Goal: Participate in discussion: Engage in conversation with other users on a specific topic

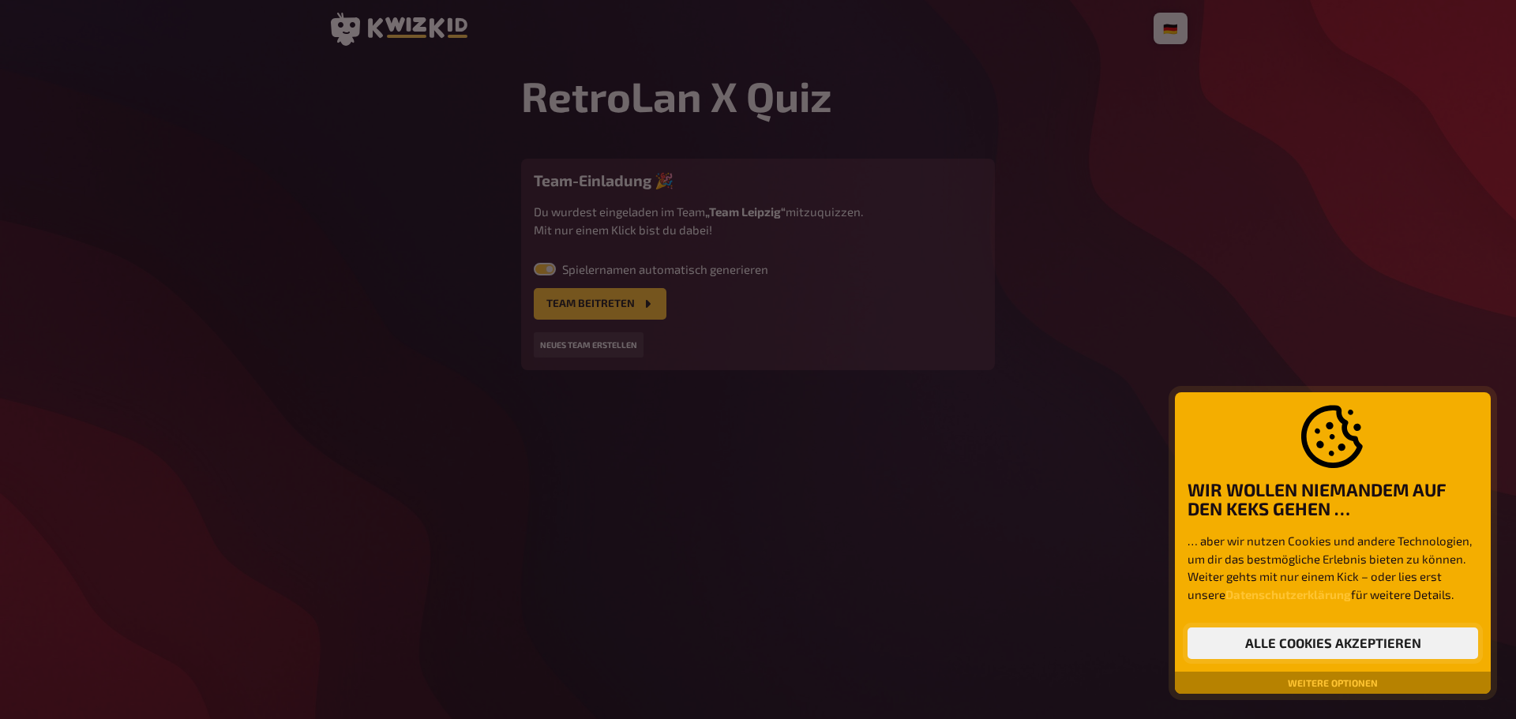
click at [1365, 644] on button "Alle Cookies akzeptieren" at bounding box center [1333, 644] width 291 height 32
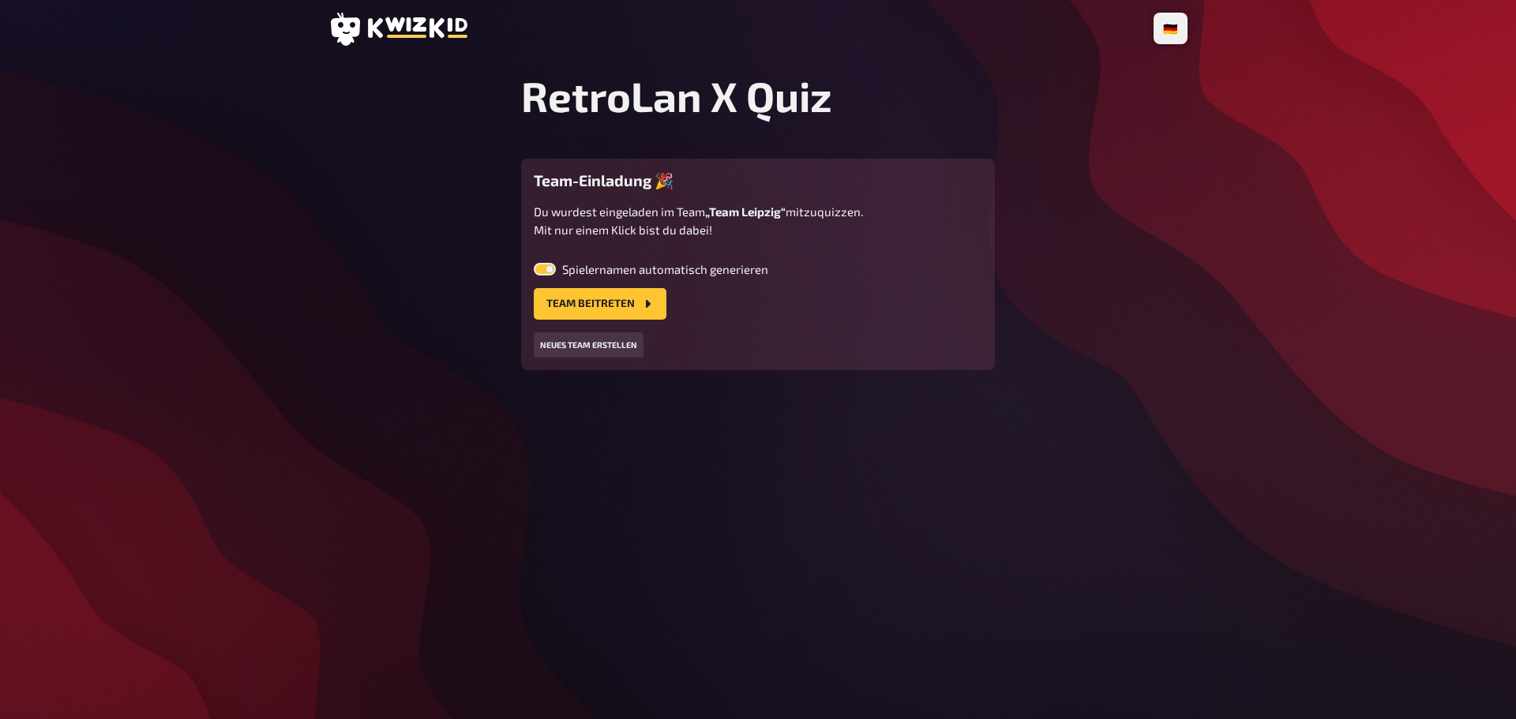
click at [565, 265] on label "Spielernamen automatisch generieren" at bounding box center [758, 269] width 449 height 13
click at [534, 263] on input "Spielernamen automatisch generieren" at bounding box center [533, 262] width 1 height 1
checkbox input "false"
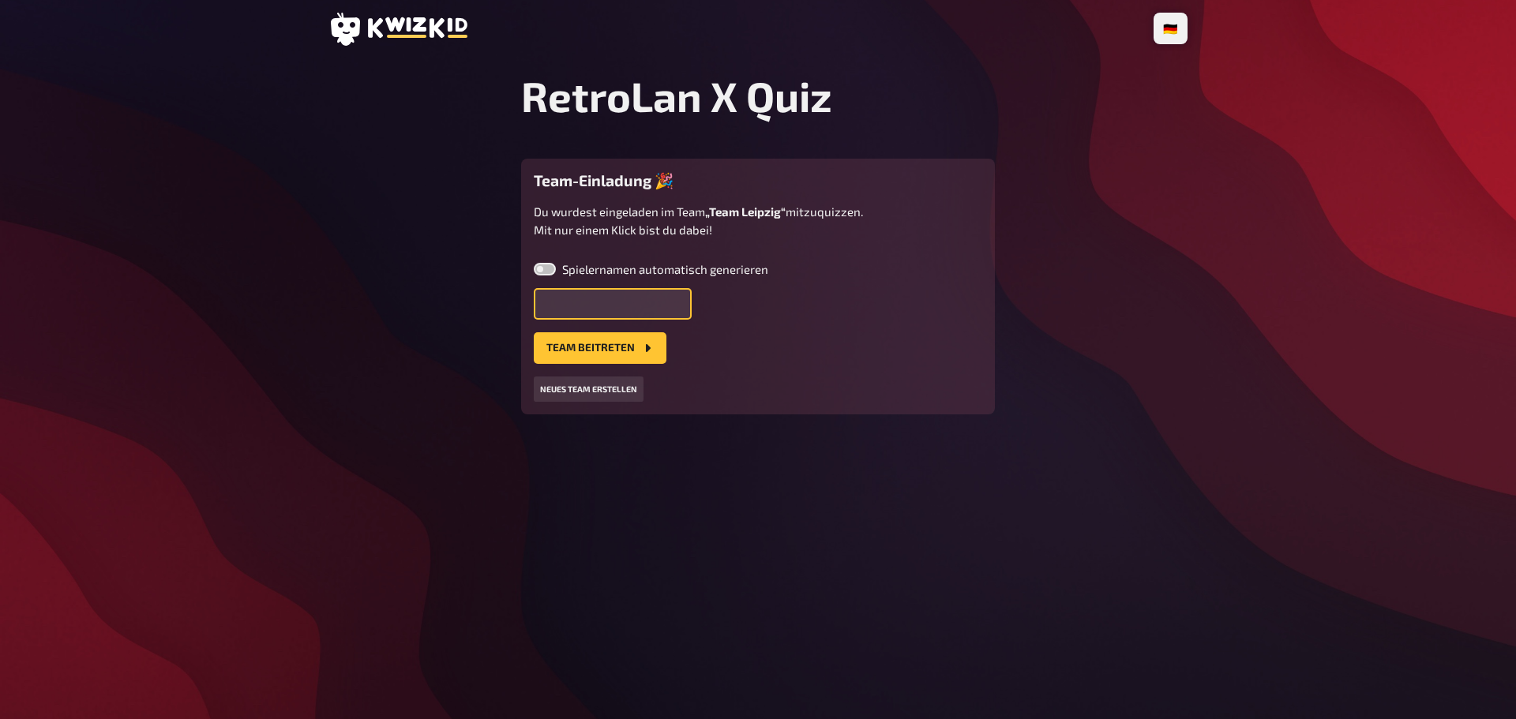
click at [578, 305] on input "text" at bounding box center [613, 304] width 158 height 32
type input "[PERSON_NAME]"
click at [603, 351] on button "Team beitreten" at bounding box center [600, 348] width 133 height 32
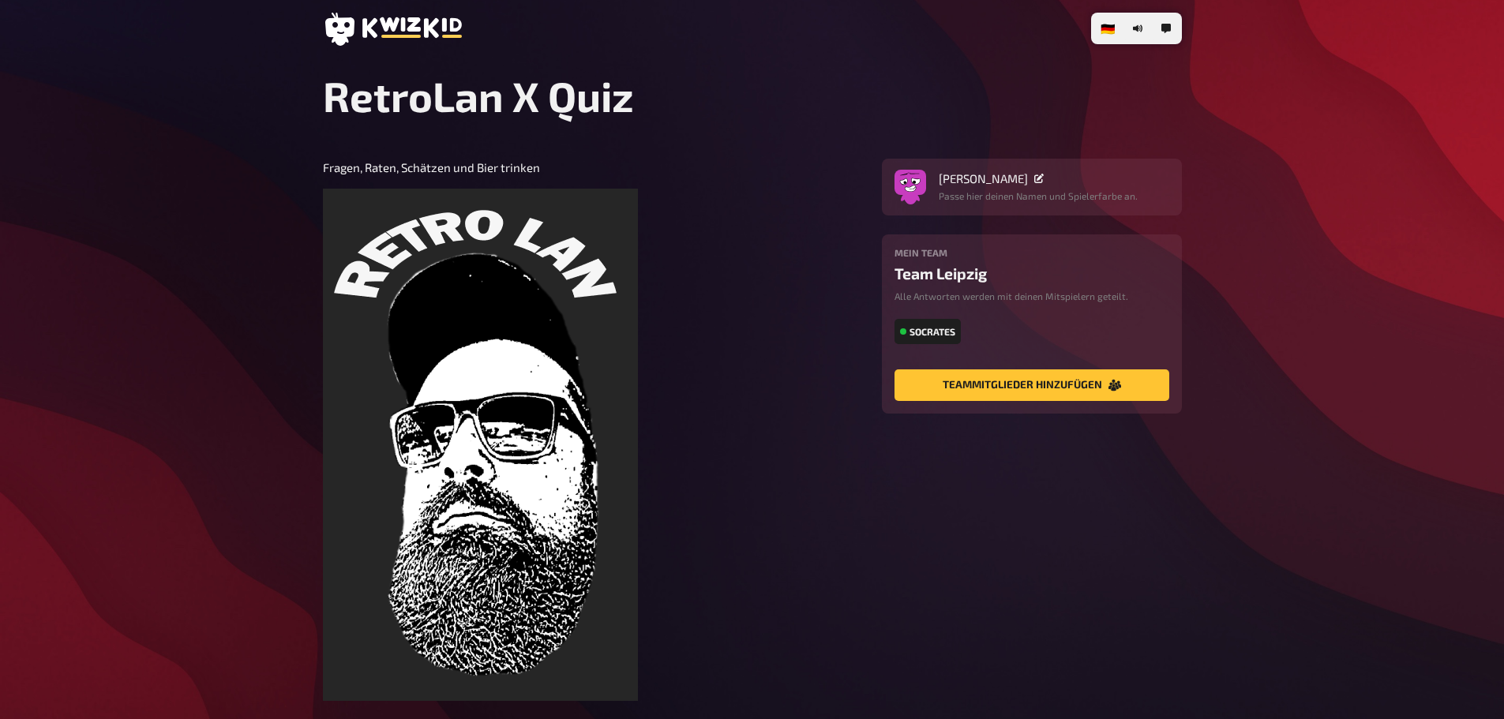
click at [922, 332] on div "Socrates" at bounding box center [928, 331] width 66 height 25
click at [1007, 340] on div "Socrates" at bounding box center [1032, 333] width 275 height 28
click at [933, 332] on div "Socrates" at bounding box center [928, 331] width 66 height 25
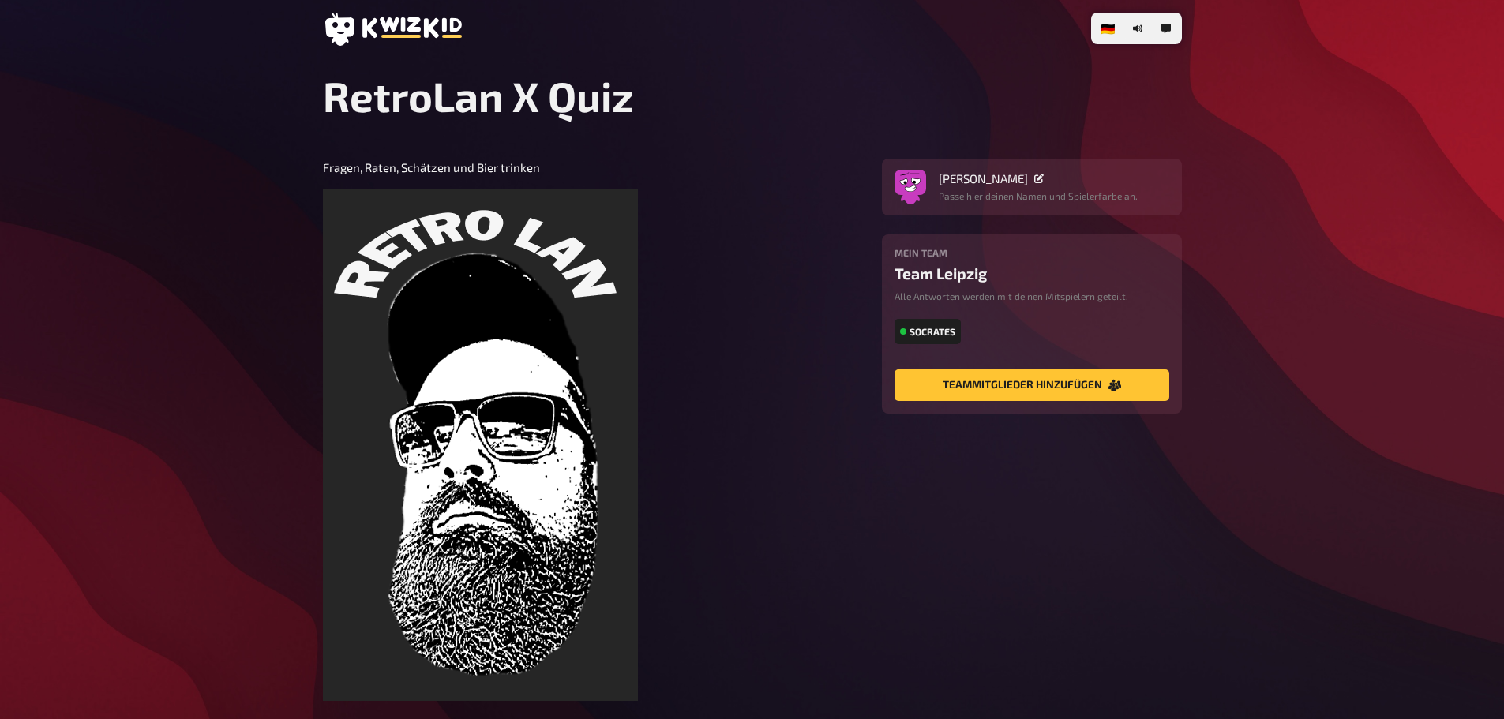
click at [993, 332] on div "Socrates" at bounding box center [1032, 333] width 275 height 28
click at [924, 329] on div "Socrates" at bounding box center [928, 331] width 66 height 25
click at [899, 328] on div "Socrates" at bounding box center [928, 331] width 66 height 25
click at [925, 264] on div "Mein Team Team Leipzig Alle Antworten werden mit deinen Mitspielern geteilt. So…" at bounding box center [1032, 302] width 275 height 110
click at [926, 198] on div "[PERSON_NAME] hier deinen Namen und Spielerfarbe an." at bounding box center [1032, 187] width 275 height 32
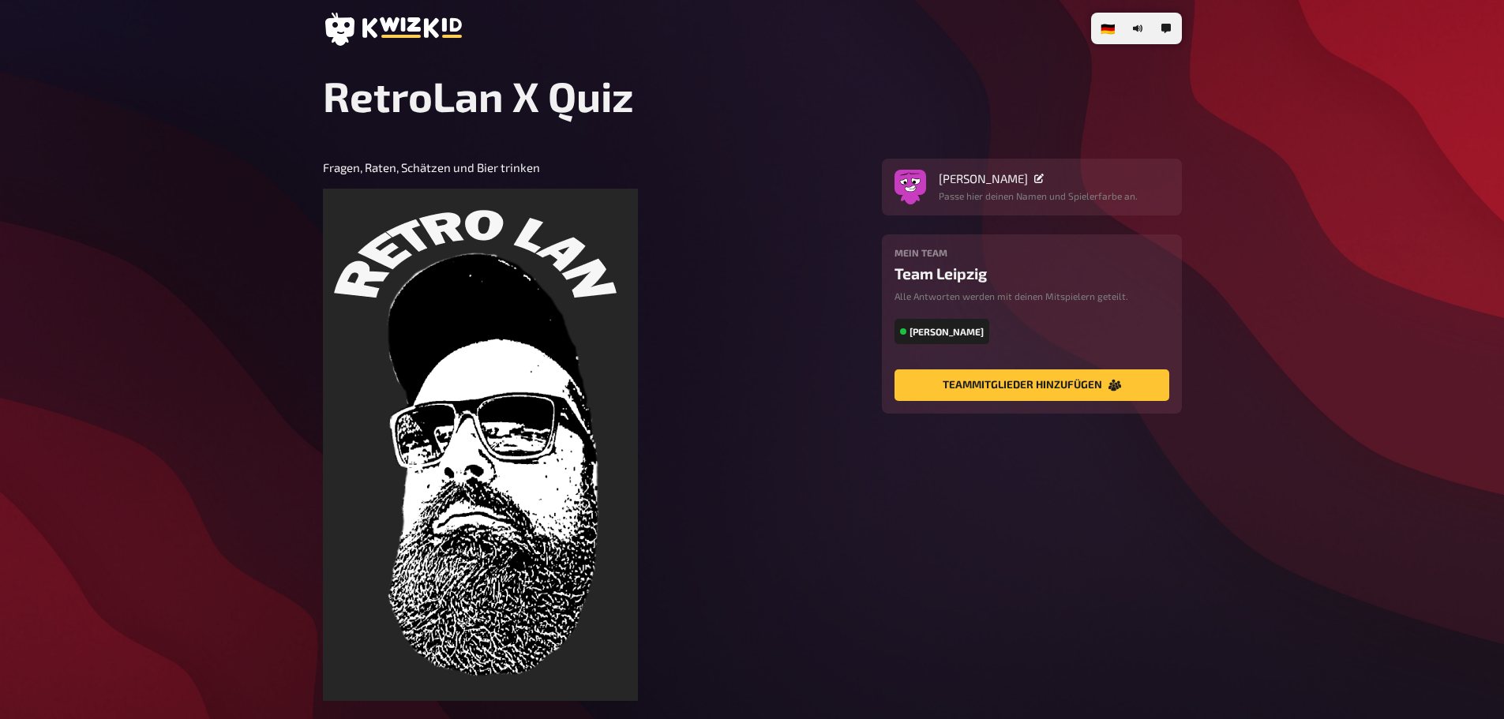
click at [1034, 178] on icon at bounding box center [1038, 178] width 9 height 9
click at [965, 182] on div "[PERSON_NAME]" at bounding box center [1038, 178] width 199 height 14
click at [975, 184] on div "[PERSON_NAME]" at bounding box center [1038, 178] width 199 height 14
click at [1034, 179] on icon at bounding box center [1038, 178] width 9 height 9
click at [959, 111] on h1 "RetroLan X Quiz" at bounding box center [752, 96] width 859 height 50
